Goal: Find specific page/section: Find specific page/section

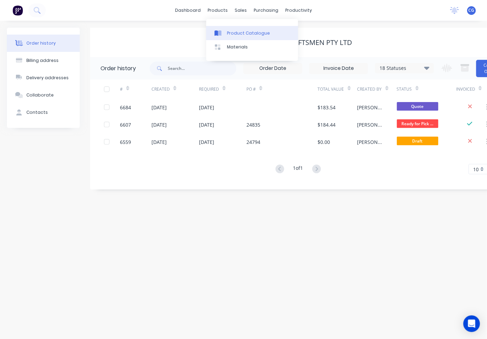
click at [225, 32] on link "Product Catalogue" at bounding box center [252, 33] width 92 height 14
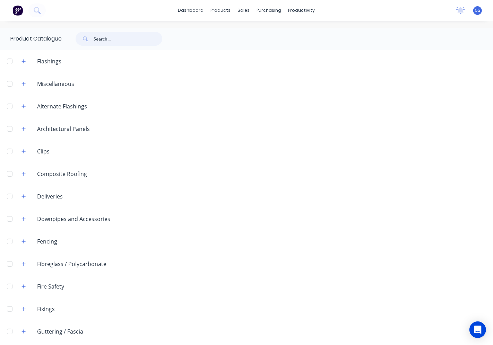
click at [116, 35] on input "text" at bounding box center [128, 39] width 69 height 14
type input "ph2"
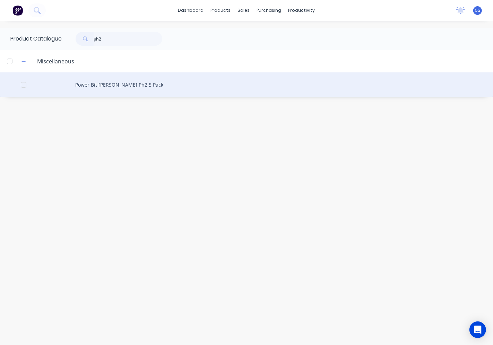
click at [139, 88] on div "Power Bit [PERSON_NAME] Ph2 5 Pack" at bounding box center [246, 84] width 493 height 25
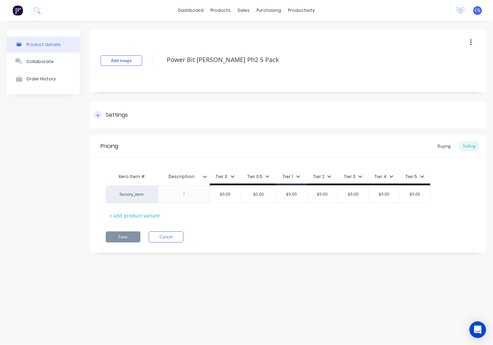
type textarea "x"
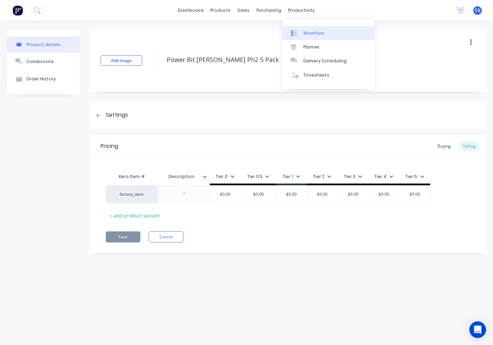
click at [306, 33] on div "Workflow" at bounding box center [313, 33] width 21 height 6
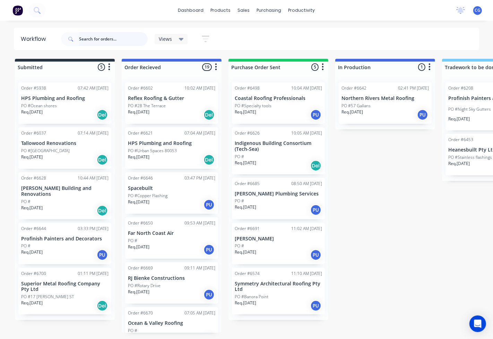
click at [95, 37] on input "text" at bounding box center [113, 39] width 69 height 14
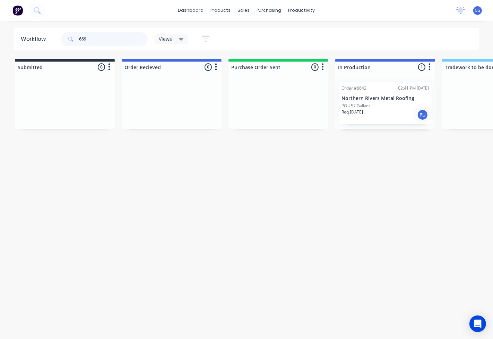
type input "6699"
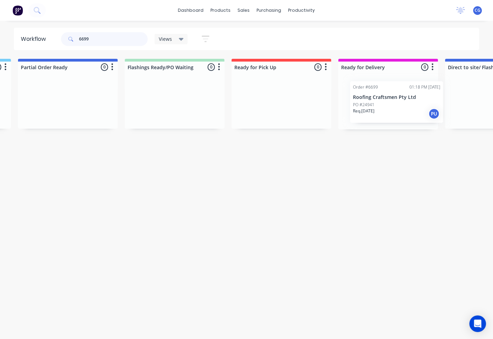
scroll to position [0, 531]
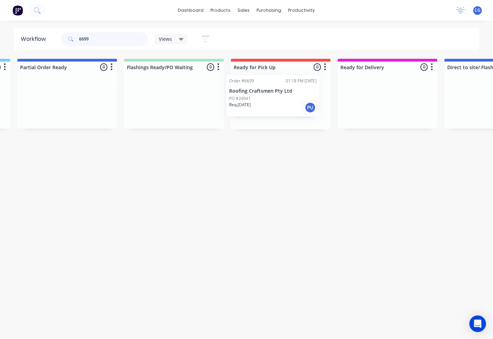
drag, startPoint x: 158, startPoint y: 105, endPoint x: 263, endPoint y: 96, distance: 105.7
click at [263, 96] on div "Submitted 0 Sort By Created date Required date Order number Customer name Most …" at bounding box center [142, 94] width 1356 height 71
drag, startPoint x: 103, startPoint y: 38, endPoint x: 74, endPoint y: 40, distance: 28.8
click at [74, 40] on div "6699" at bounding box center [104, 39] width 87 height 14
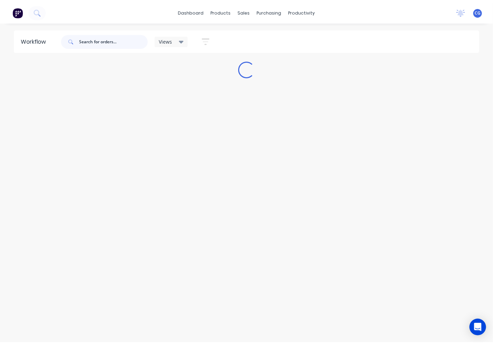
scroll to position [0, 0]
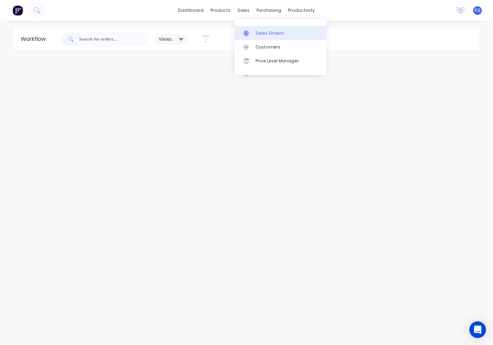
click at [262, 33] on div "Sales Orders" at bounding box center [269, 33] width 28 height 6
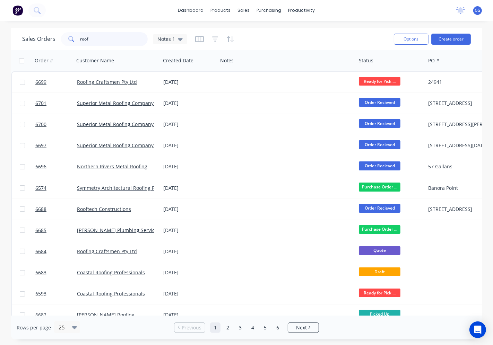
click at [65, 36] on div "roof" at bounding box center [104, 39] width 87 height 14
